Goal: Book appointment/travel/reservation

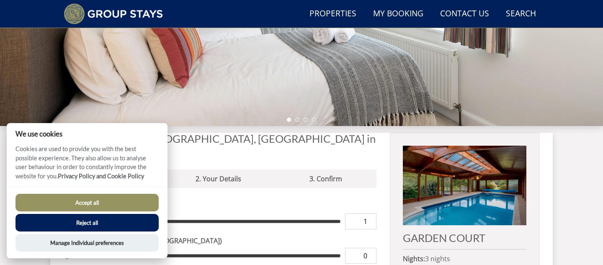
scroll to position [270, 0]
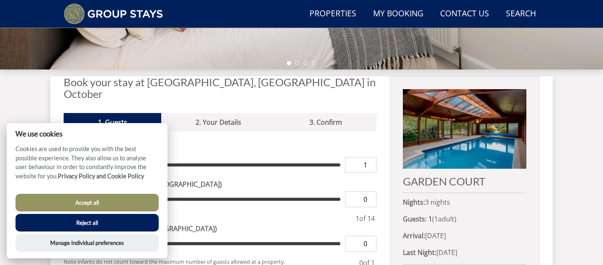
click at [137, 201] on button "Accept all" at bounding box center [86, 203] width 143 height 18
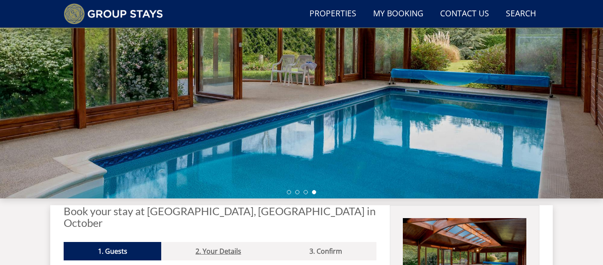
scroll to position [142, 0]
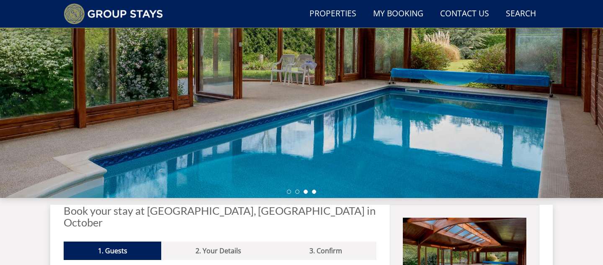
click at [306, 191] on li at bounding box center [306, 192] width 4 height 4
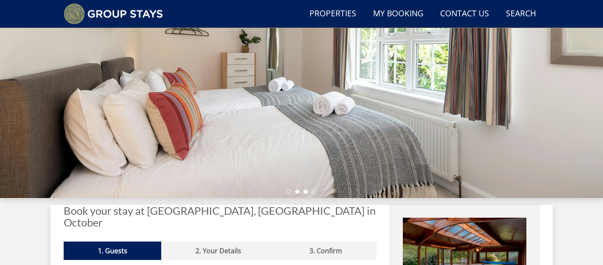
click at [297, 193] on li at bounding box center [297, 192] width 4 height 4
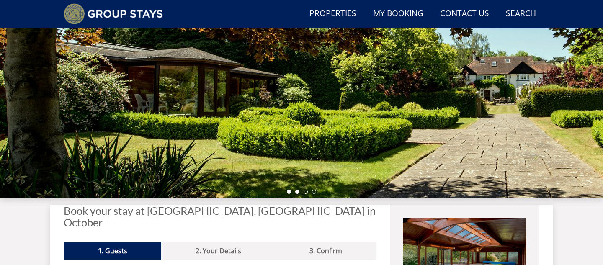
click at [290, 193] on li at bounding box center [289, 192] width 4 height 4
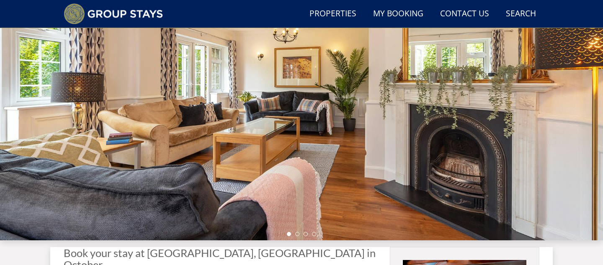
scroll to position [98, 0]
